Goal: Task Accomplishment & Management: Manage account settings

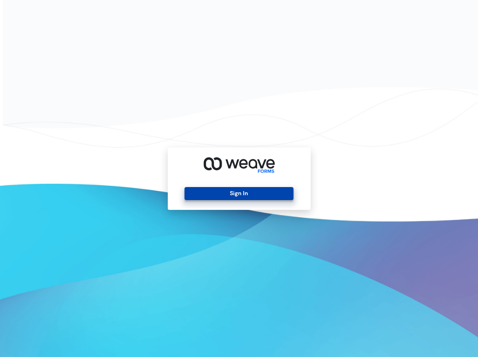
click at [253, 197] on button "Sign In" at bounding box center [238, 193] width 109 height 13
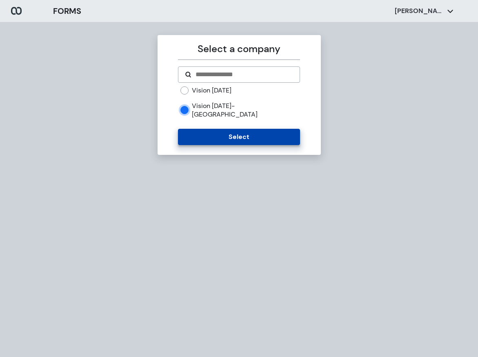
click at [193, 131] on button "Select" at bounding box center [239, 137] width 122 height 16
